Goal: Navigation & Orientation: Find specific page/section

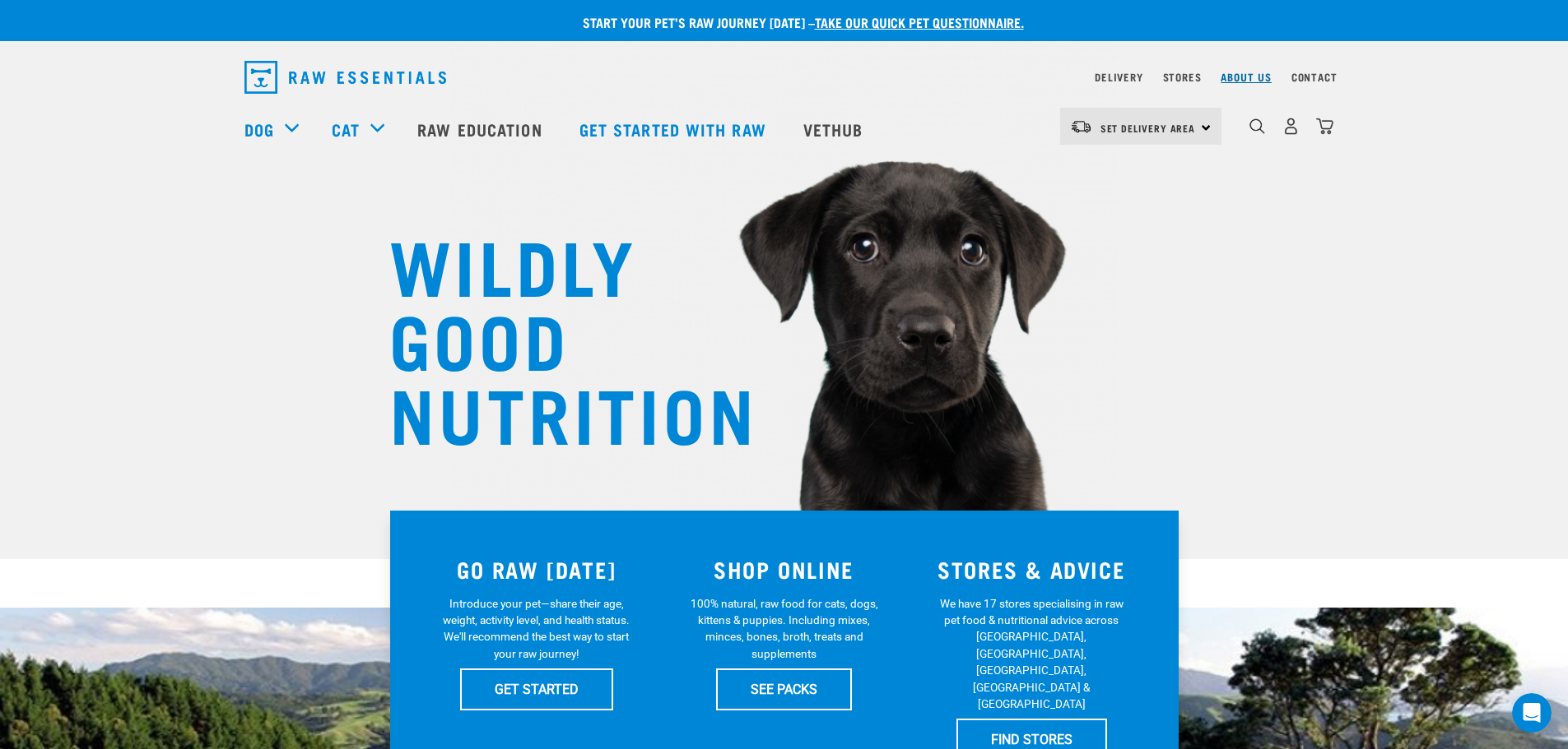
click at [1254, 78] on link "About Us" at bounding box center [1246, 77] width 51 height 6
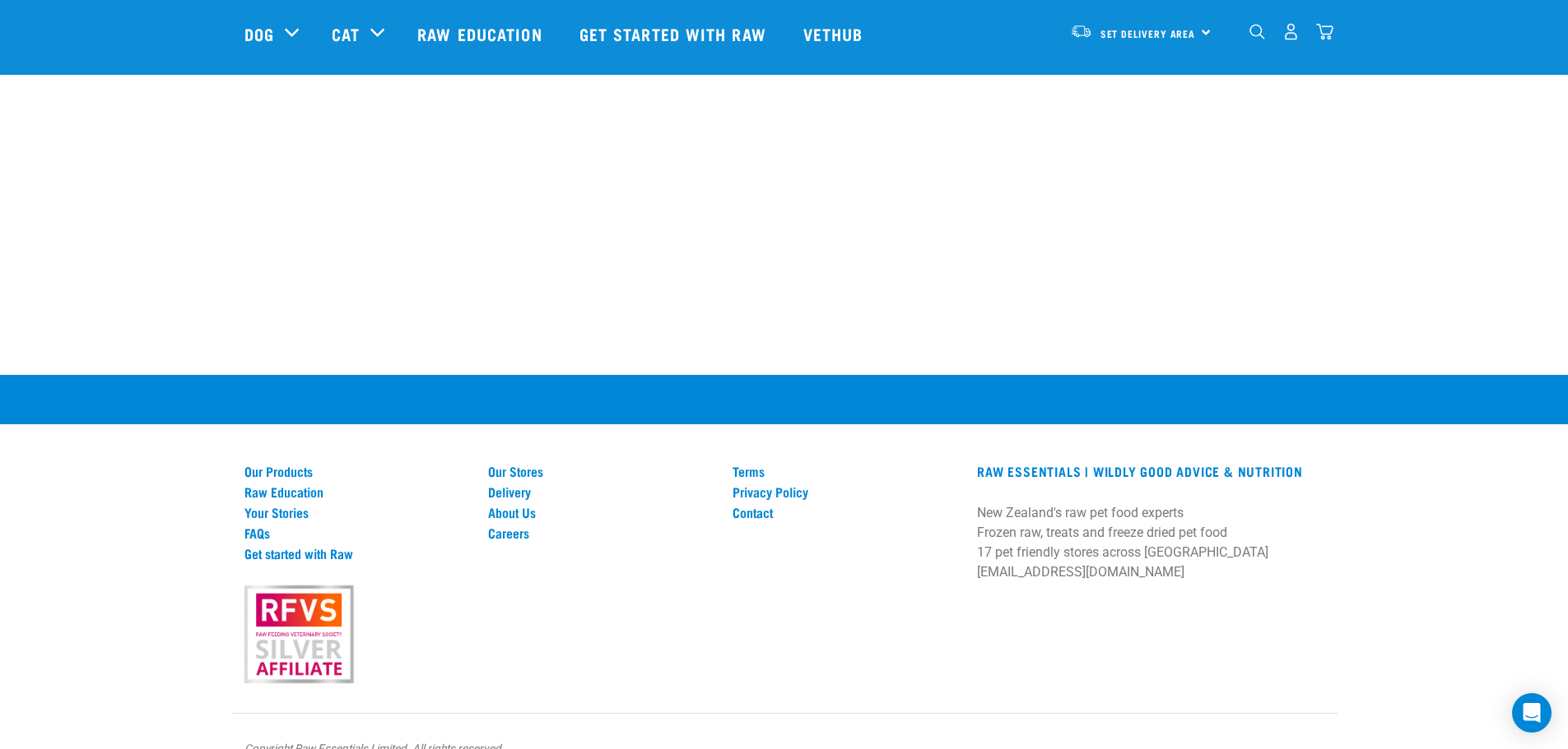
scroll to position [2332, 0]
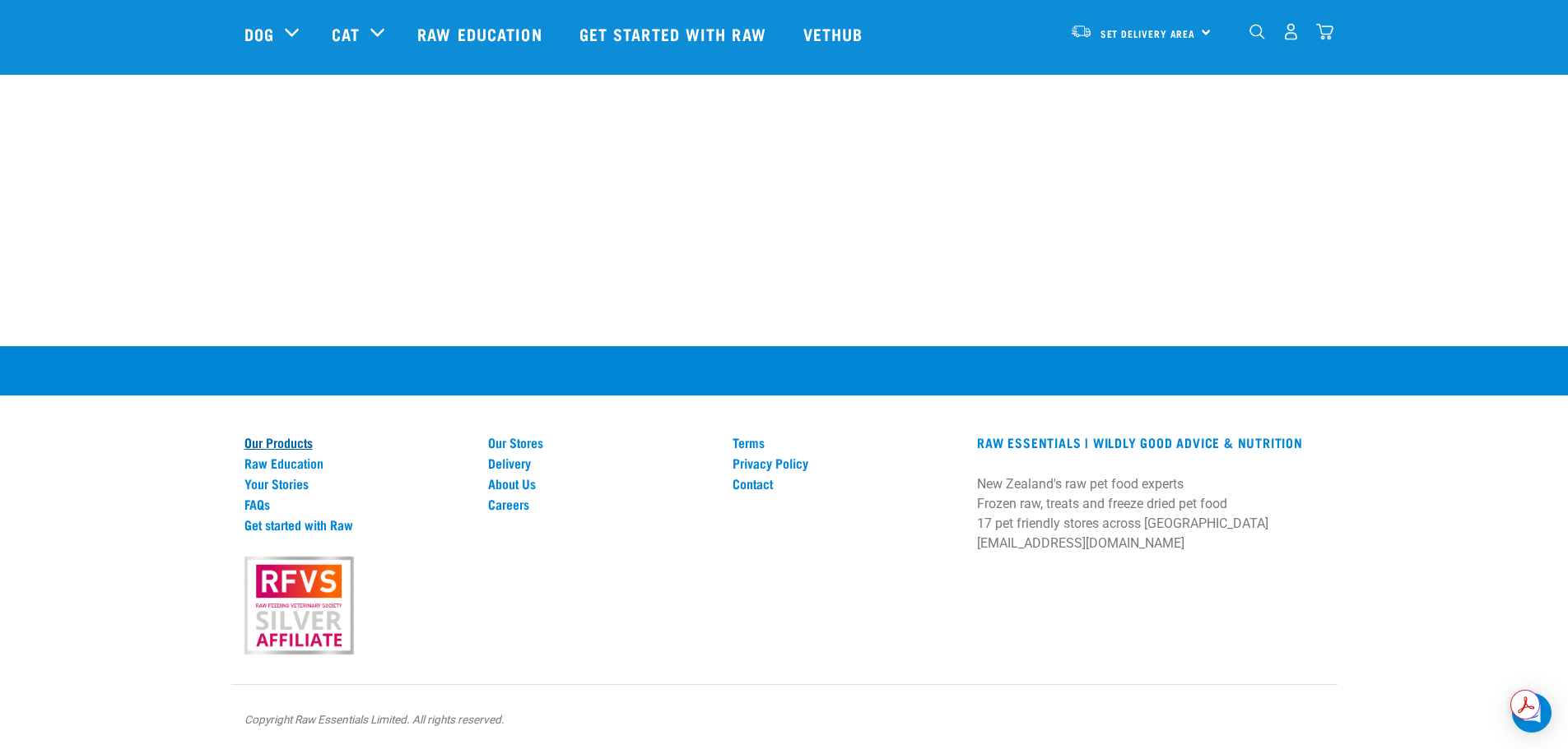
click at [299, 441] on link "Our Products" at bounding box center [356, 443] width 225 height 15
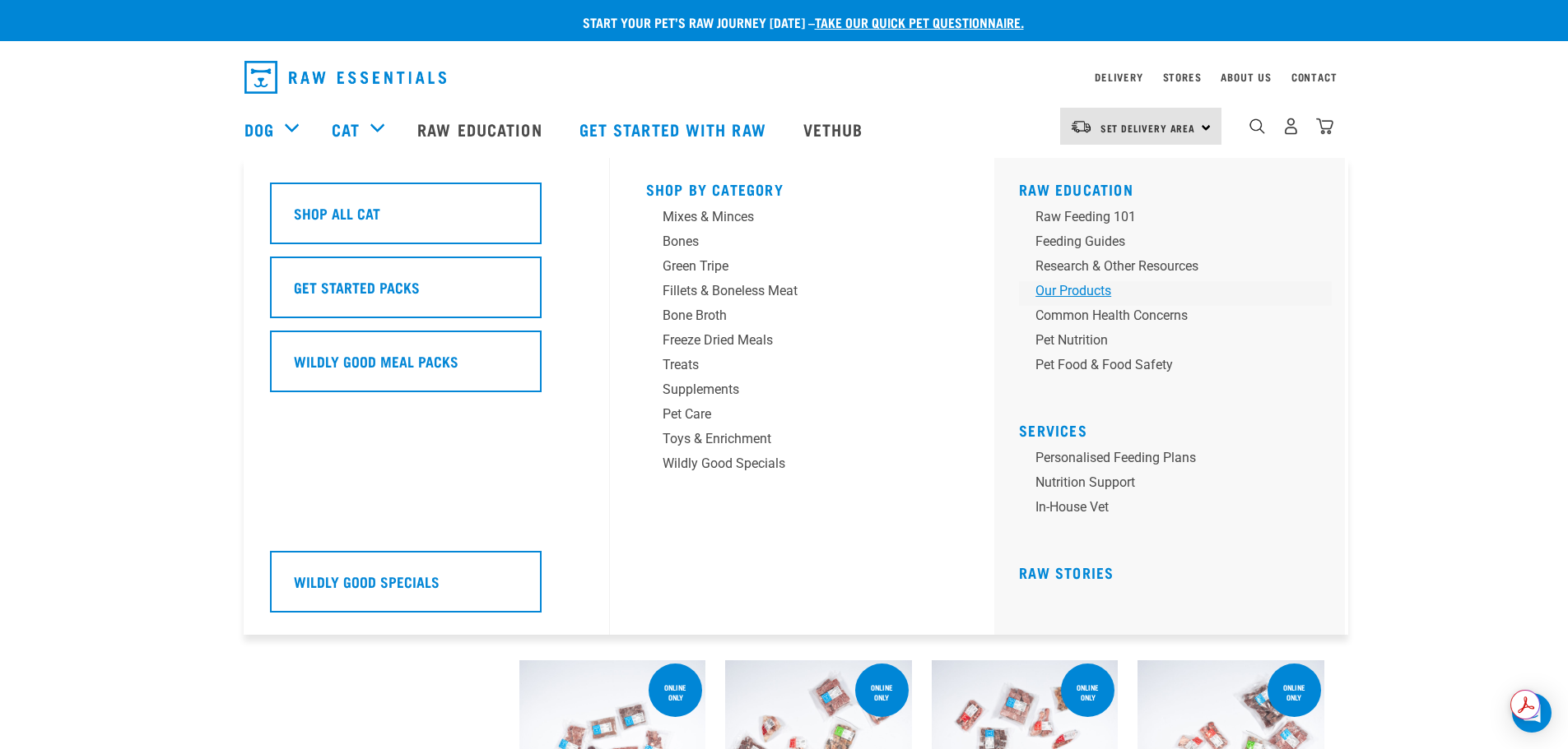
click at [1076, 290] on div "Our Products" at bounding box center [1164, 290] width 257 height 19
